Goal: Information Seeking & Learning: Find contact information

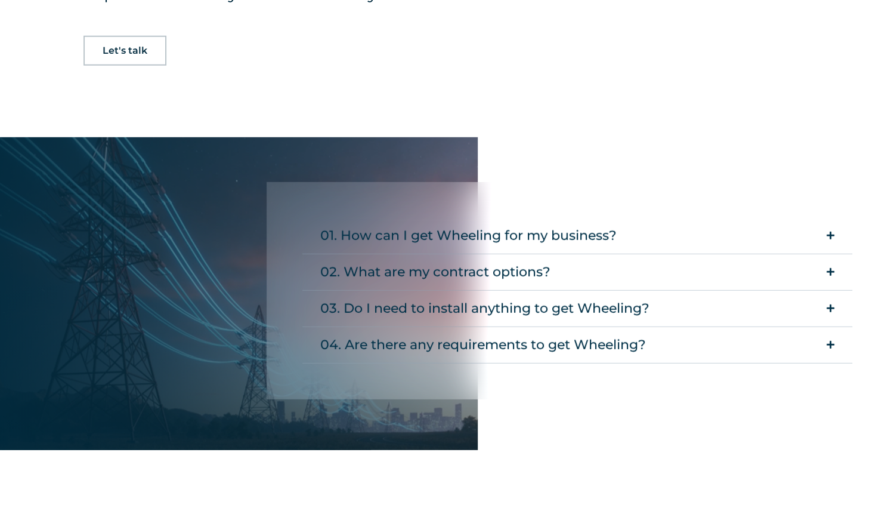
scroll to position [1970, 0]
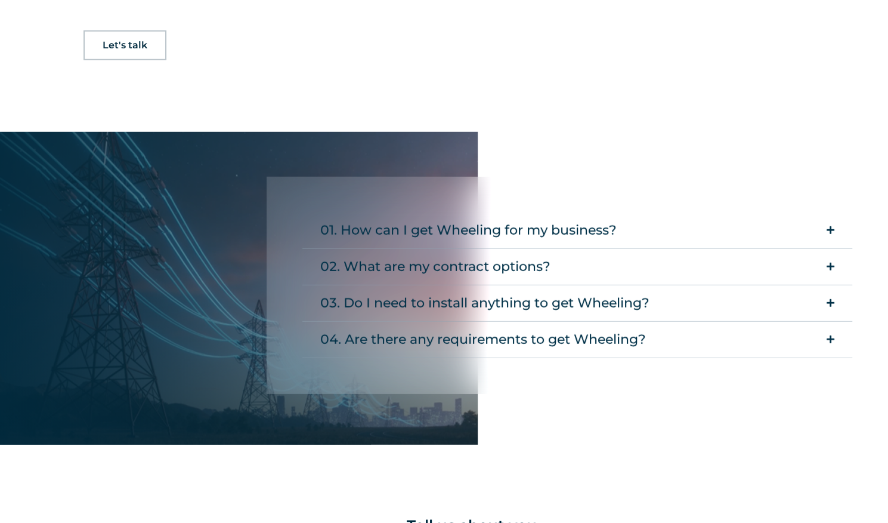
click at [831, 228] on icon "Accordion. Open links with Enter or Space, close with Escape, and navigate with…" at bounding box center [831, 229] width 8 height 9
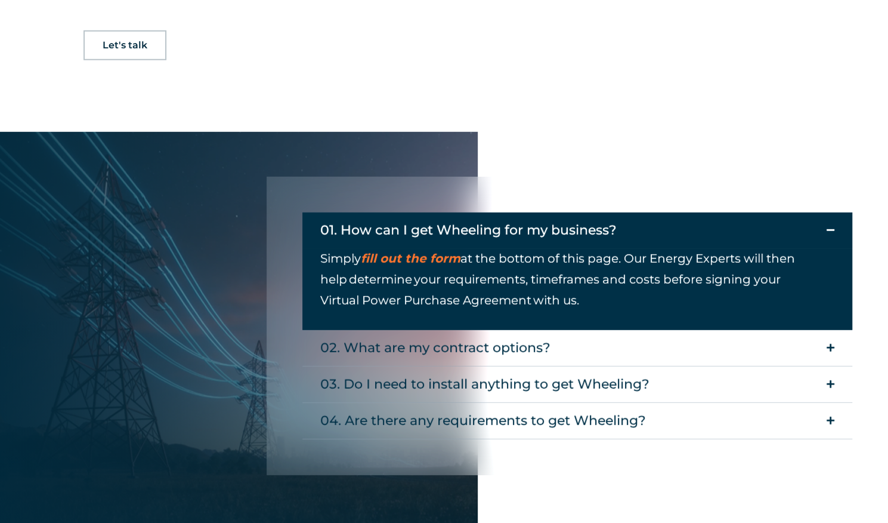
click at [831, 228] on icon "Accordion. Open links with Enter or Space, close with Escape, and navigate with…" at bounding box center [831, 229] width 8 height 9
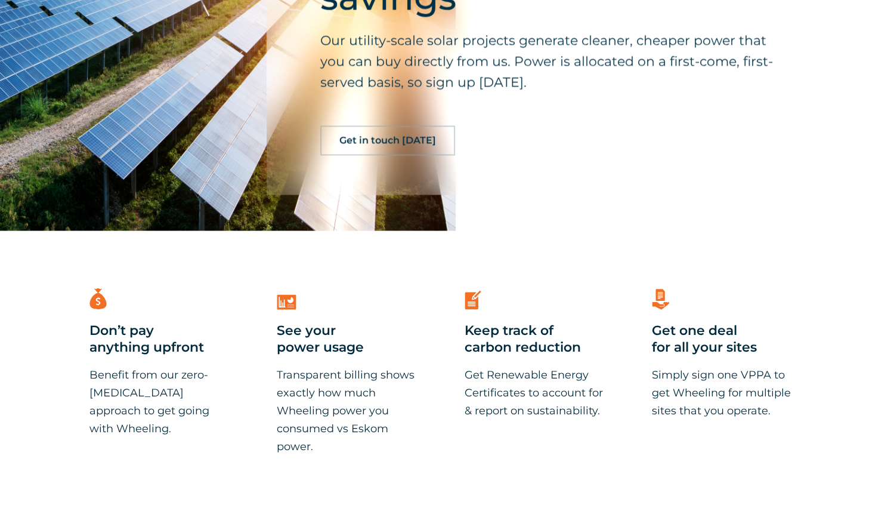
scroll to position [2827, 0]
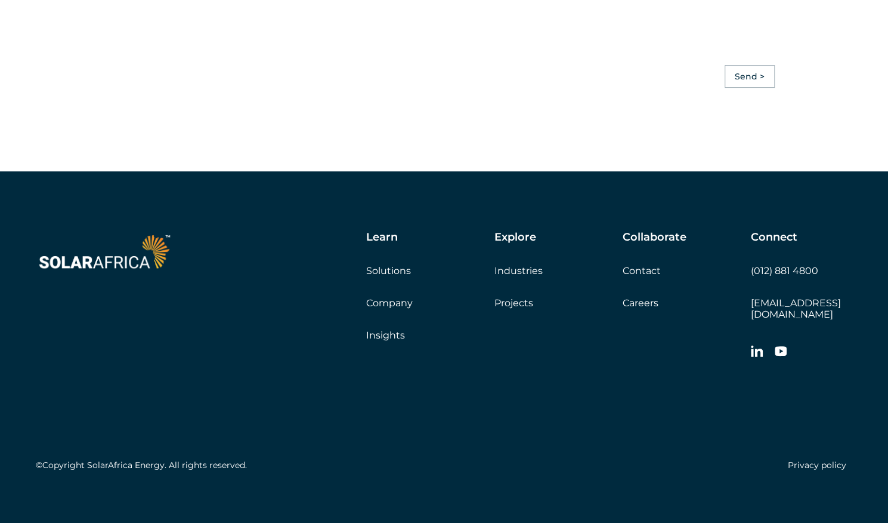
click at [391, 269] on link "Solutions" at bounding box center [388, 270] width 45 height 11
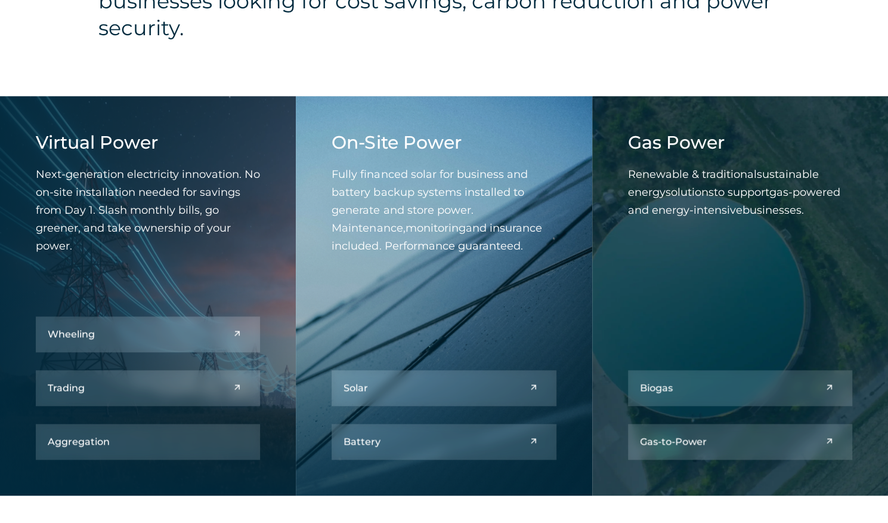
scroll to position [505, 0]
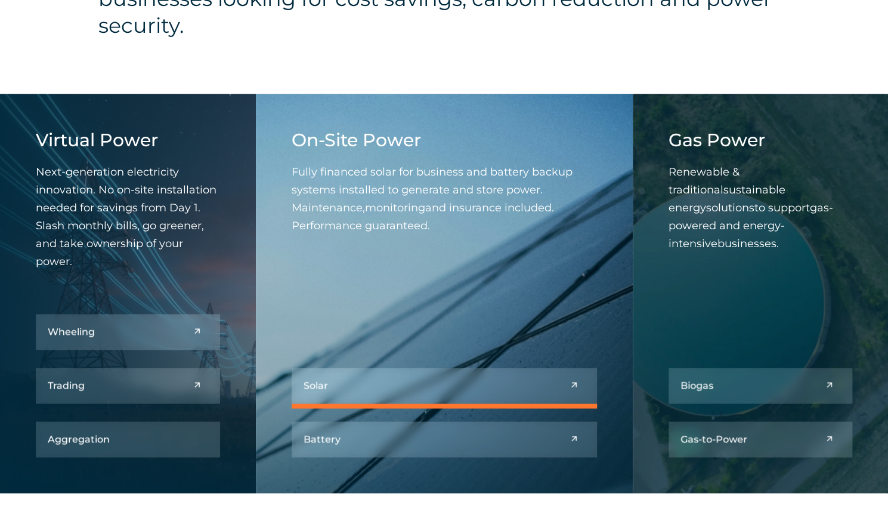
click at [532, 387] on link at bounding box center [444, 385] width 305 height 36
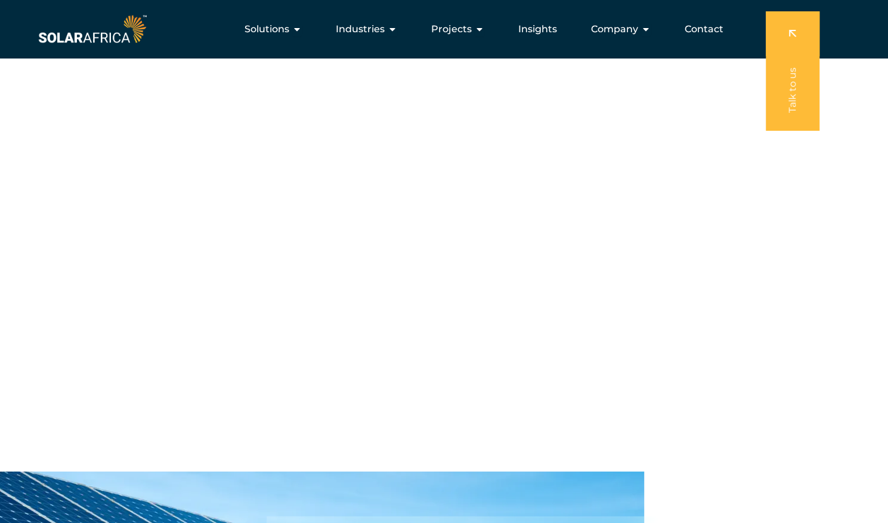
scroll to position [1739, 0]
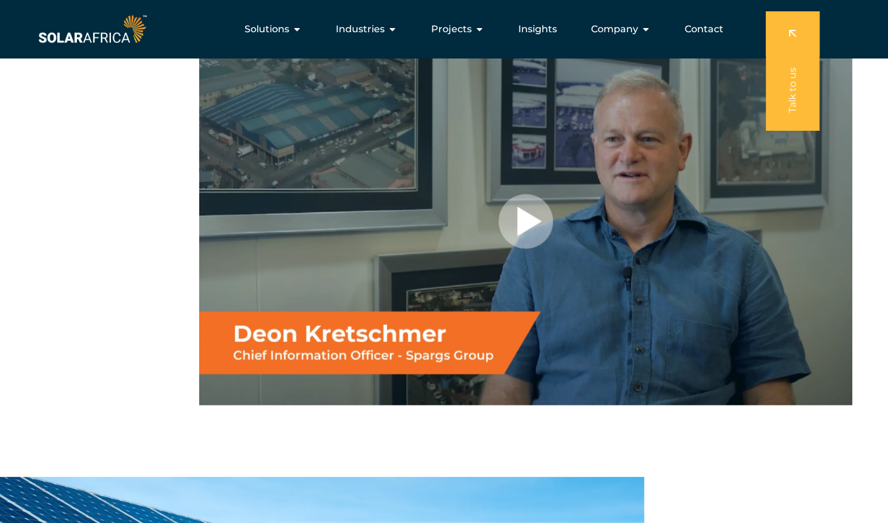
click at [526, 211] on div at bounding box center [525, 221] width 653 height 367
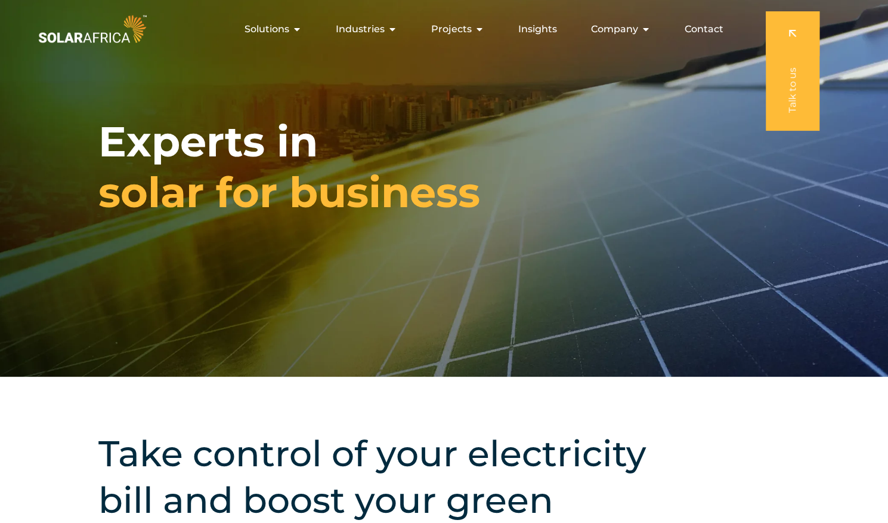
scroll to position [0, 0]
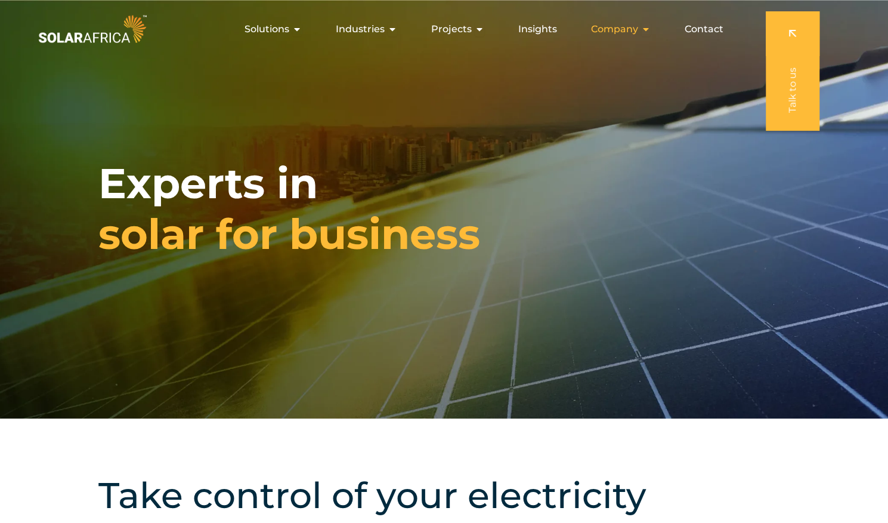
click at [639, 23] on div "Company Close Company Open Company" at bounding box center [621, 29] width 79 height 24
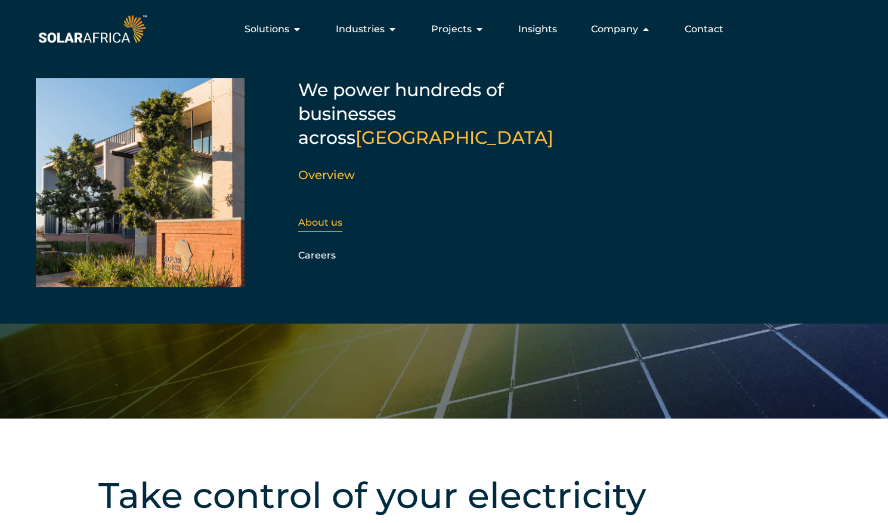
click at [328, 217] on link "About us" at bounding box center [320, 222] width 44 height 11
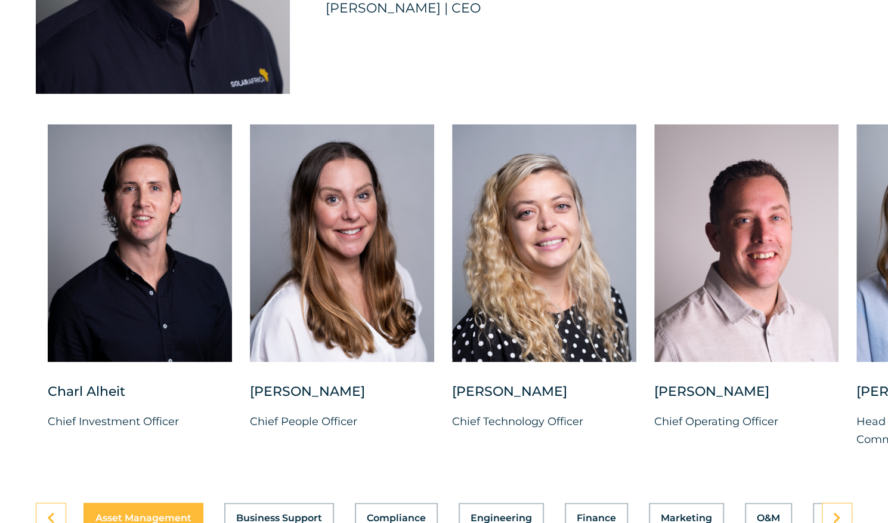
scroll to position [3040, 0]
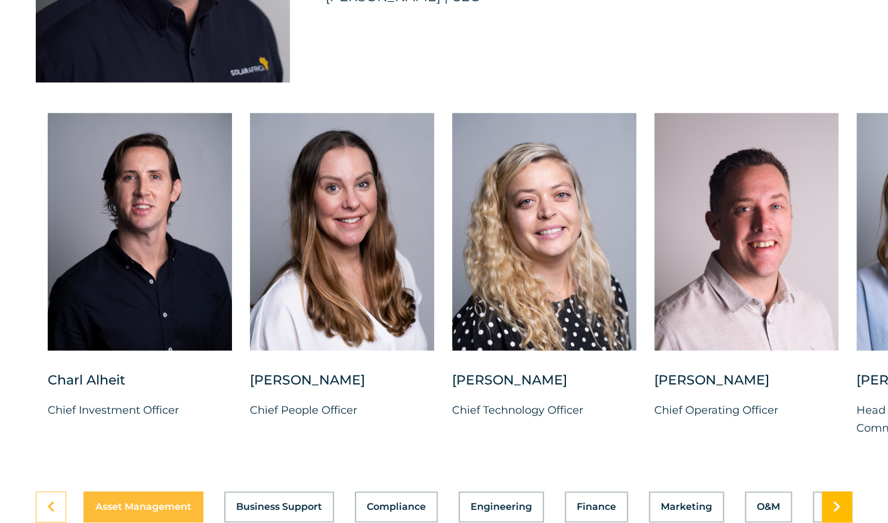
click at [838, 500] on icon at bounding box center [837, 506] width 8 height 12
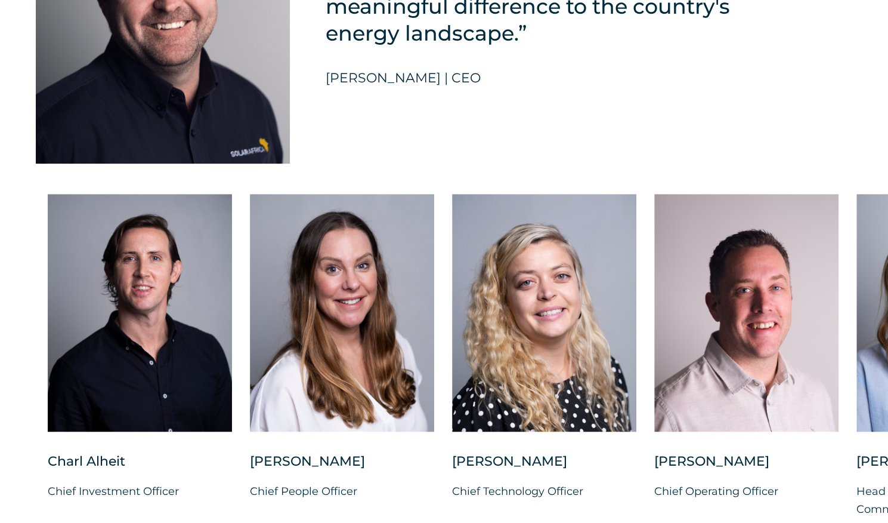
scroll to position [2993, 0]
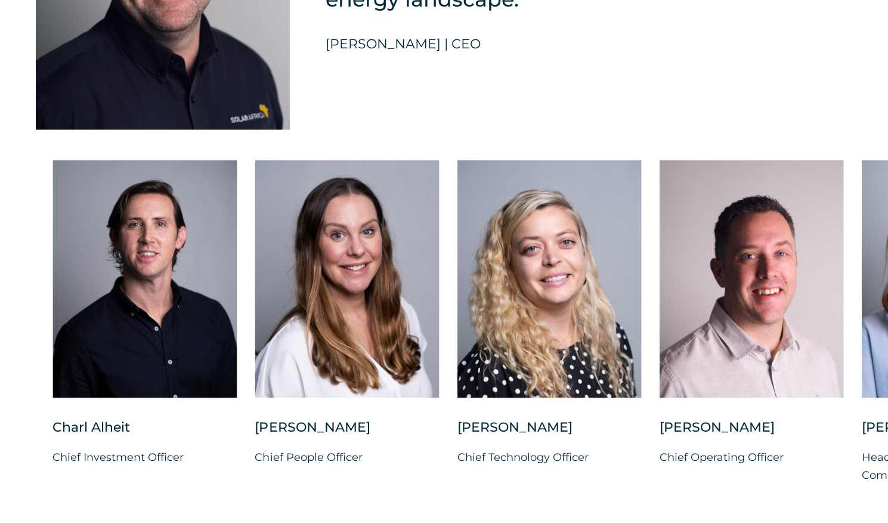
drag, startPoint x: 870, startPoint y: 295, endPoint x: 895, endPoint y: 319, distance: 34.2
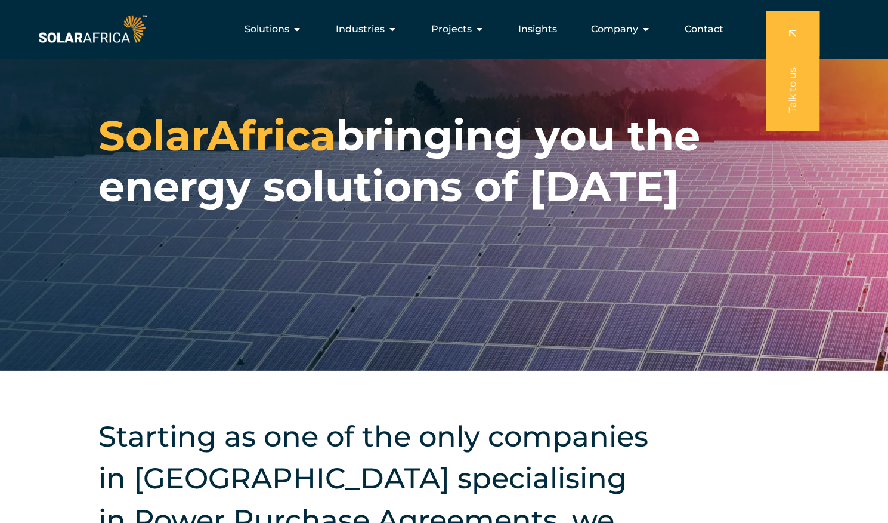
scroll to position [0, 0]
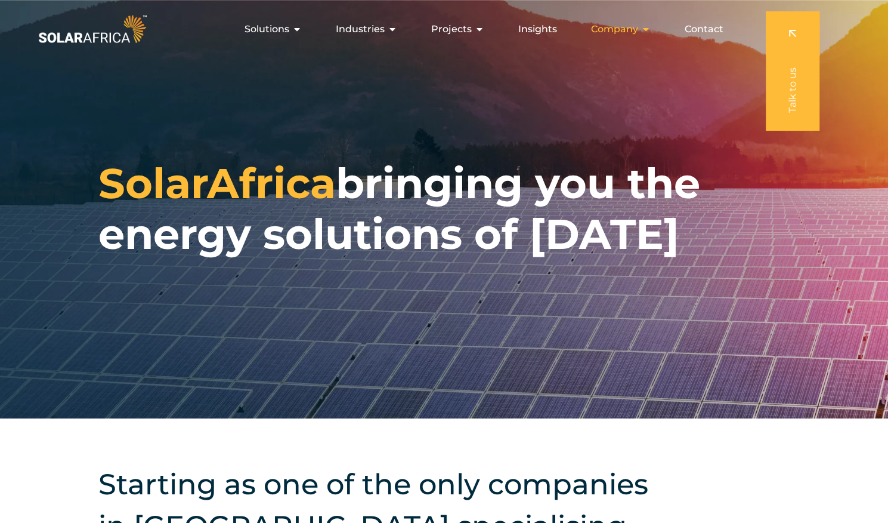
click at [645, 26] on icon "Menu" at bounding box center [646, 29] width 10 height 10
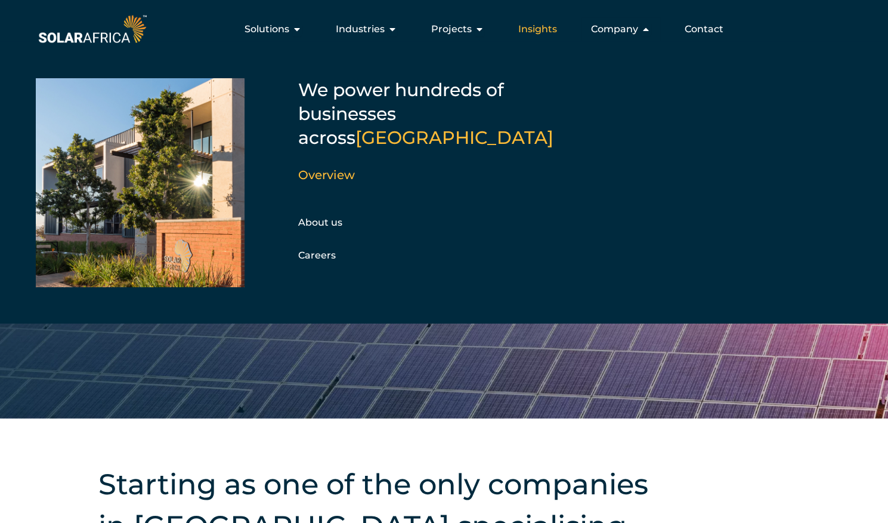
click at [542, 30] on span "Insights" at bounding box center [537, 29] width 39 height 14
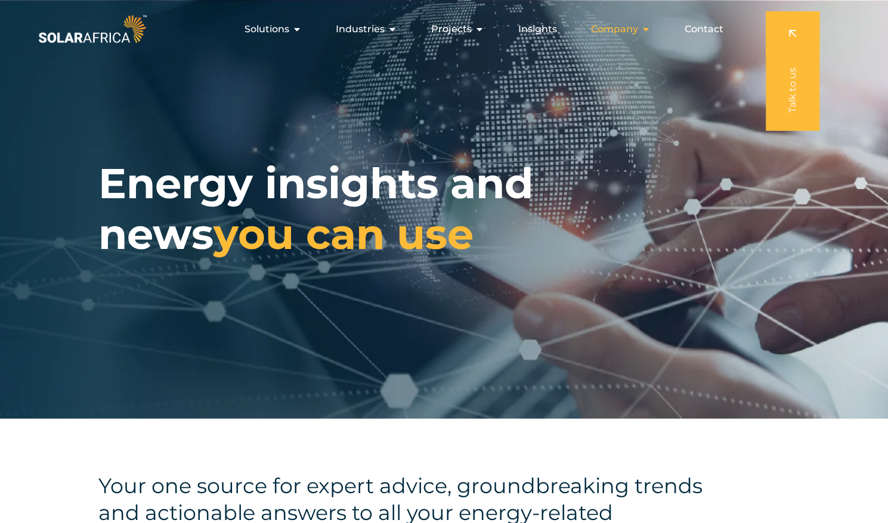
click at [648, 27] on icon "Menu" at bounding box center [646, 29] width 10 height 10
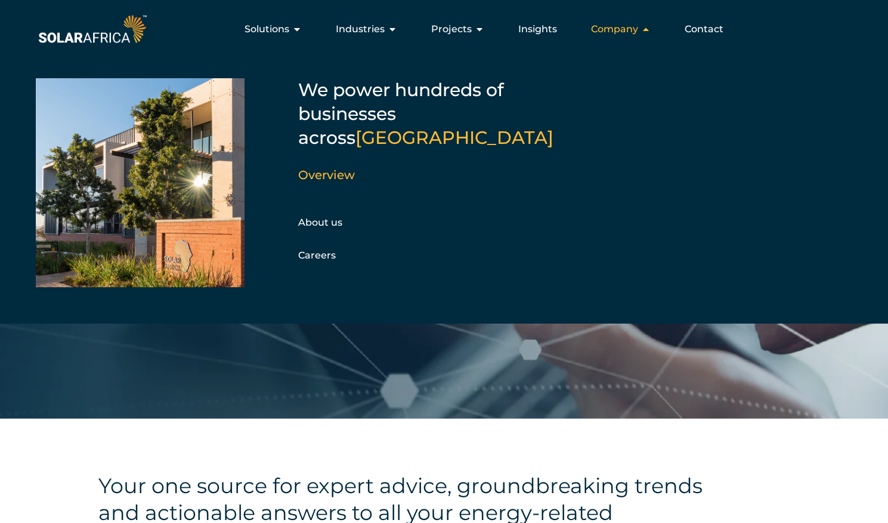
click at [648, 27] on icon "Menu" at bounding box center [646, 29] width 10 height 10
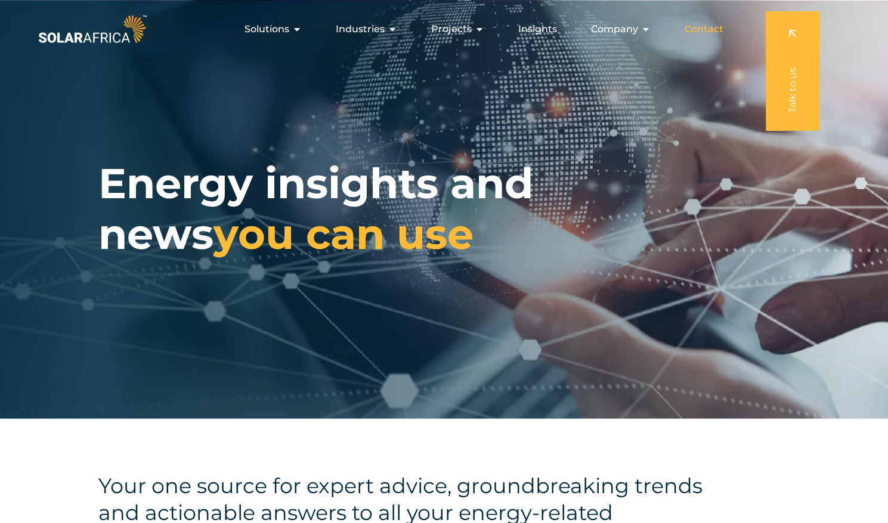
click at [695, 27] on span "Contact" at bounding box center [704, 29] width 39 height 14
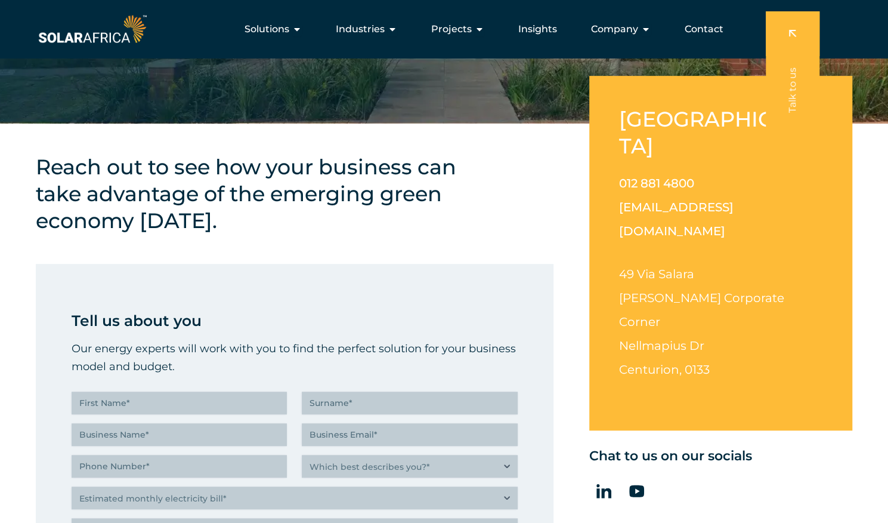
scroll to position [255, 0]
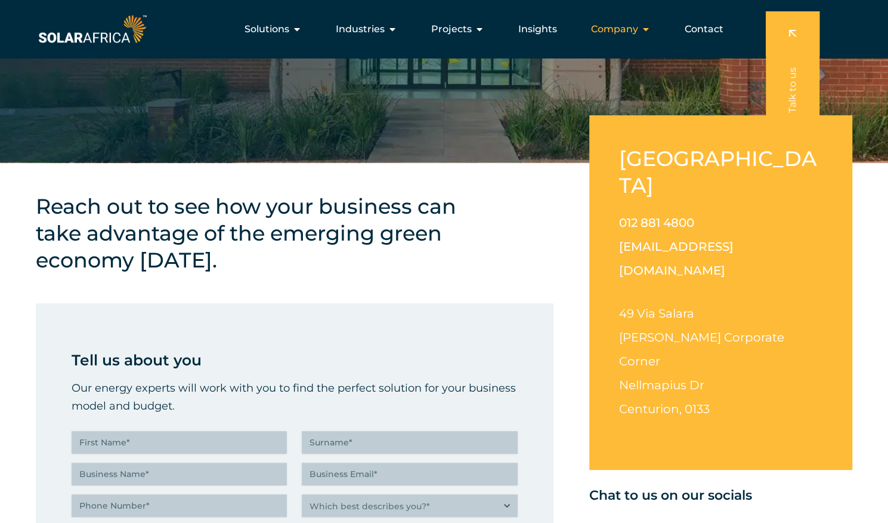
click at [649, 26] on icon "Menu" at bounding box center [646, 29] width 10 height 10
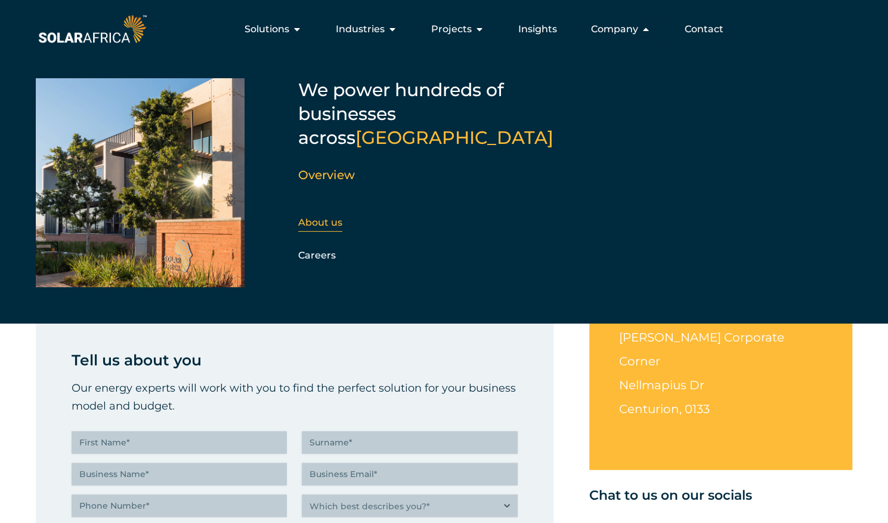
click at [327, 217] on link "About us" at bounding box center [320, 222] width 44 height 11
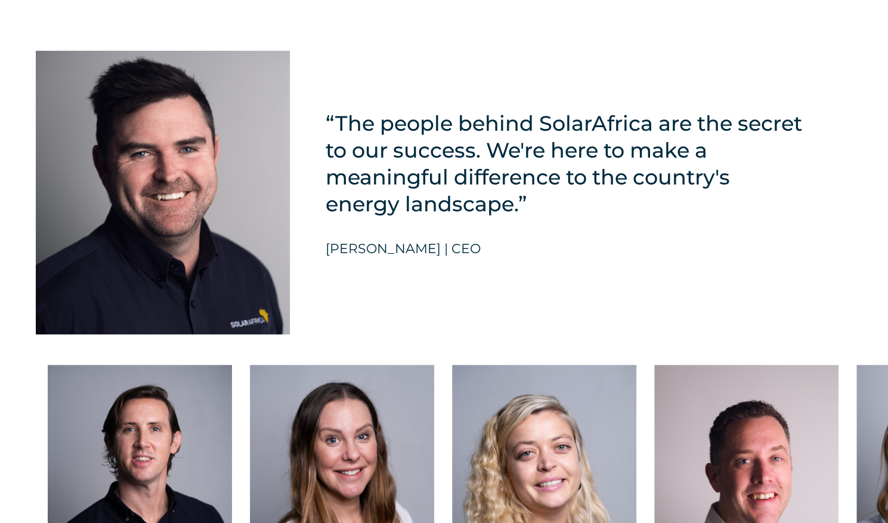
scroll to position [2796, 0]
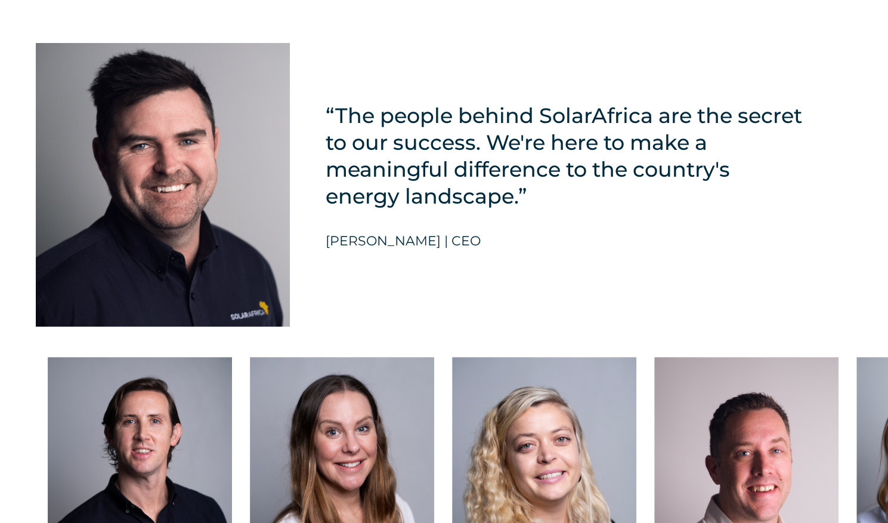
drag, startPoint x: 893, startPoint y: 45, endPoint x: 895, endPoint y: 336, distance: 291.1
drag, startPoint x: 327, startPoint y: 228, endPoint x: 433, endPoint y: 227, distance: 105.6
click at [433, 233] on h5 "[PERSON_NAME] | CEO" at bounding box center [403, 241] width 155 height 16
copy h5 "[PERSON_NAME]"
